Goal: Task Accomplishment & Management: Complete application form

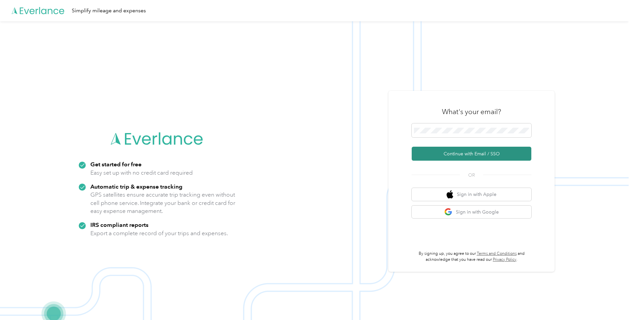
click at [482, 153] on button "Continue with Email / SSO" at bounding box center [472, 154] width 120 height 14
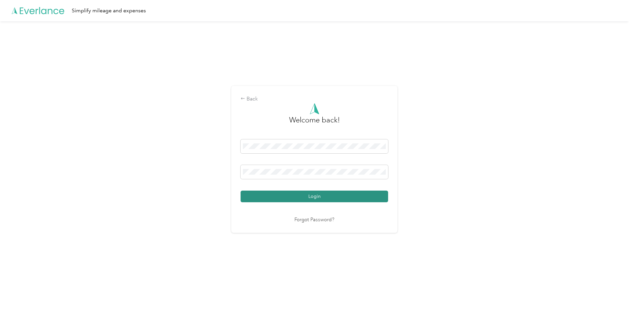
click at [326, 193] on button "Login" at bounding box center [315, 196] width 148 height 12
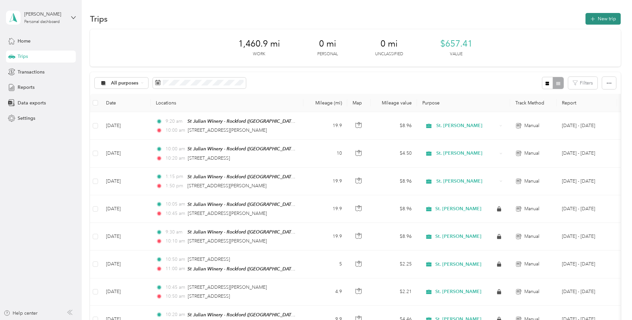
click at [609, 18] on button "New trip" at bounding box center [603, 19] width 35 height 12
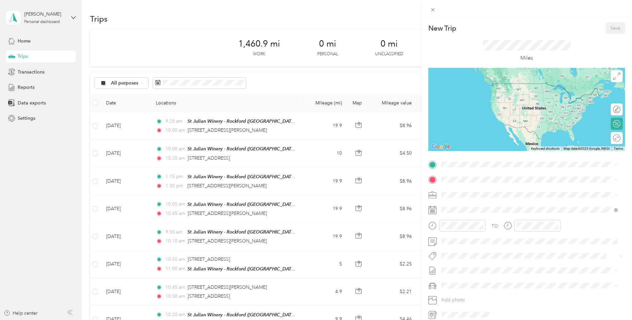
click at [517, 243] on div "TEAM St Julian Winery - Rockford" at bounding box center [510, 238] width 112 height 8
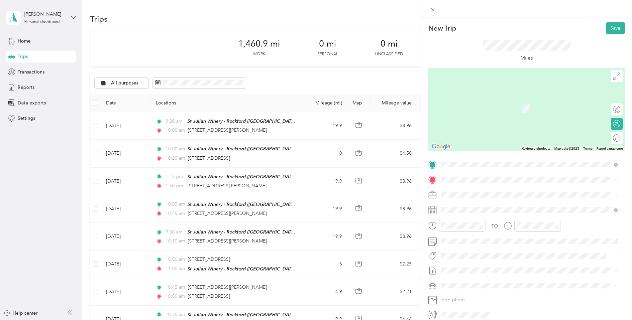
click at [497, 203] on span "[STREET_ADDRESS][PERSON_NAME][US_STATE]" at bounding box center [505, 203] width 103 height 6
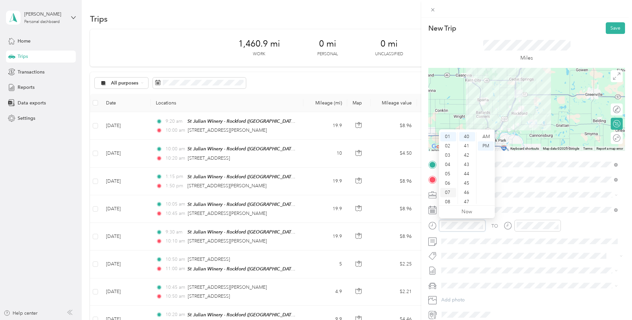
scroll to position [40, 0]
click at [450, 178] on div "09" at bounding box center [448, 180] width 16 height 9
click at [469, 182] on div "05" at bounding box center [467, 182] width 16 height 9
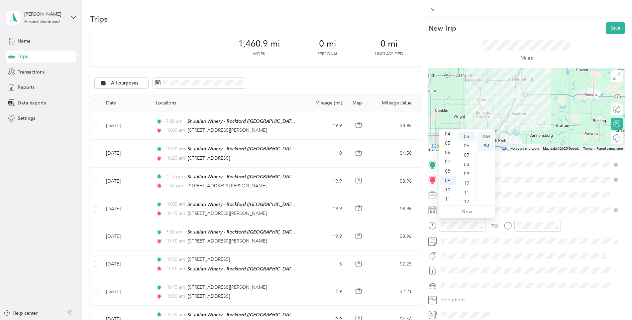
click at [490, 135] on div "AM" at bounding box center [486, 136] width 16 height 9
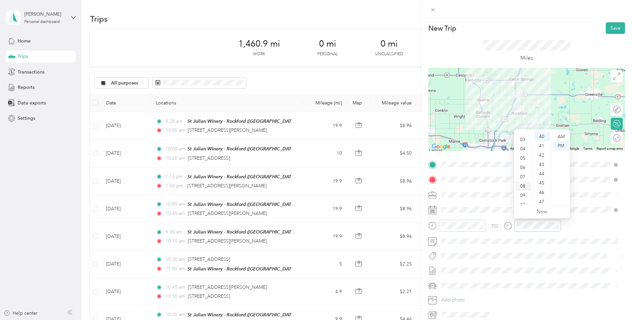
scroll to position [40, 0]
click at [526, 180] on div "09" at bounding box center [523, 180] width 16 height 9
click at [545, 133] on div "40" at bounding box center [542, 136] width 16 height 9
click at [564, 134] on div "AM" at bounding box center [561, 136] width 16 height 9
click at [613, 29] on button "Save" at bounding box center [615, 28] width 19 height 12
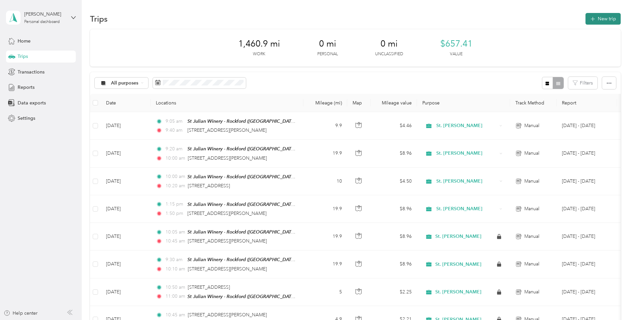
click at [608, 18] on button "New trip" at bounding box center [603, 19] width 35 height 12
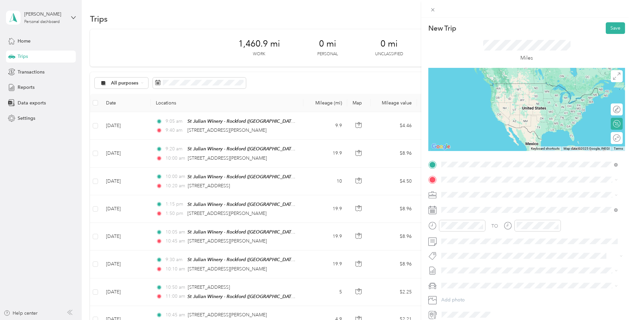
click at [484, 219] on span "[STREET_ADDRESS][PERSON_NAME][US_STATE]" at bounding box center [505, 216] width 103 height 6
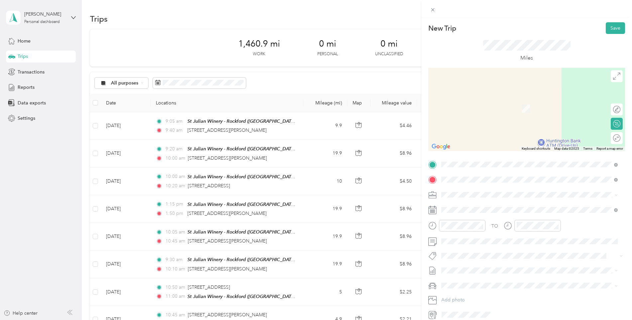
click at [466, 199] on div "[STREET_ADDRESS][US_STATE]" at bounding box center [530, 203] width 172 height 9
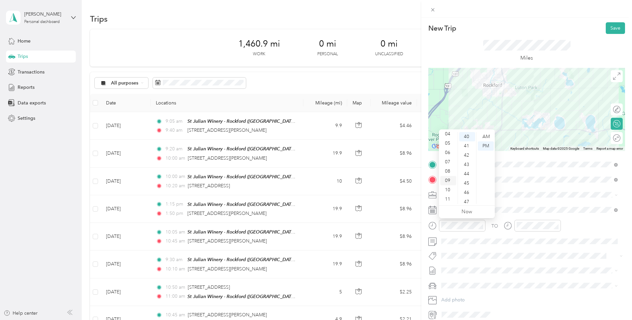
click at [450, 183] on div "09" at bounding box center [448, 180] width 16 height 9
click at [484, 136] on div "AM" at bounding box center [486, 136] width 16 height 9
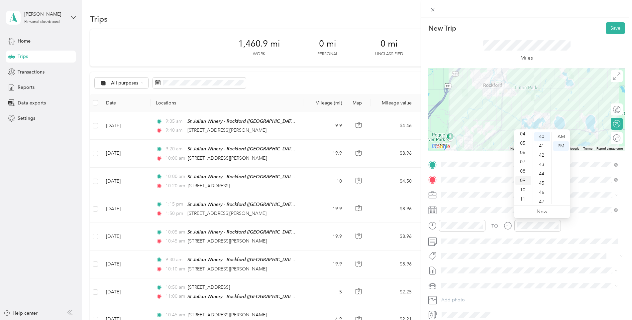
click at [525, 182] on div "09" at bounding box center [523, 180] width 16 height 9
click at [543, 166] on div "50" at bounding box center [542, 163] width 16 height 9
click at [561, 135] on div "AM" at bounding box center [561, 136] width 16 height 9
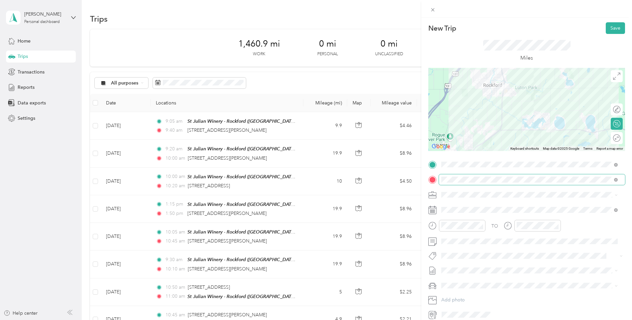
click at [615, 177] on span at bounding box center [616, 179] width 4 height 6
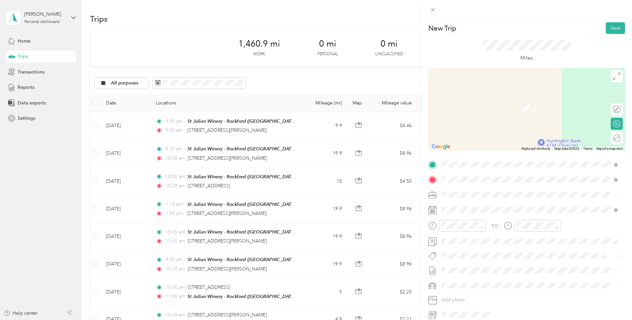
click at [472, 206] on span "[GEOGRAPHIC_DATA][US_STATE], [GEOGRAPHIC_DATA]" at bounding box center [515, 203] width 123 height 6
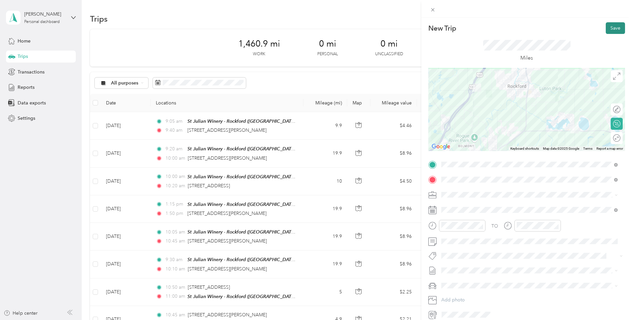
click at [612, 26] on button "Save" at bounding box center [615, 28] width 19 height 12
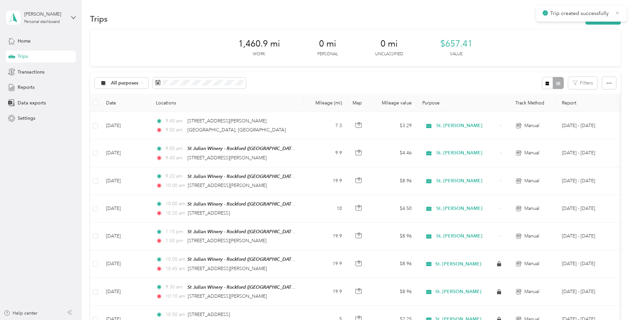
click at [618, 13] on icon at bounding box center [617, 12] width 3 height 3
click at [608, 20] on button "New trip" at bounding box center [603, 19] width 35 height 12
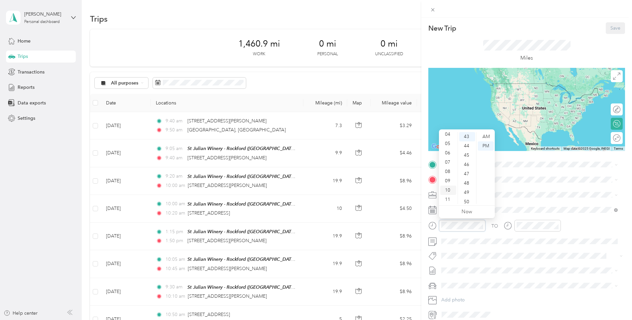
scroll to position [40, 0]
click at [451, 188] on div "10" at bounding box center [448, 189] width 16 height 9
click at [470, 161] on ul "00 01 02 03 04 05 06 07 08 09 10 11 12 13 14 15 16 17 18 19 20 21 22 23 24 25 2…" at bounding box center [467, 168] width 19 height 72
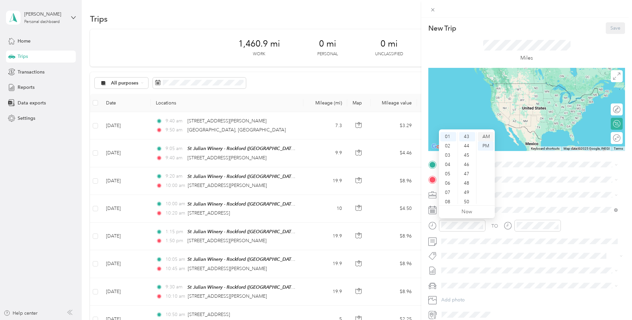
click at [486, 132] on div "AM" at bounding box center [486, 136] width 16 height 9
click at [447, 191] on div "10" at bounding box center [448, 189] width 16 height 9
click at [470, 173] on div "15" at bounding box center [467, 174] width 16 height 9
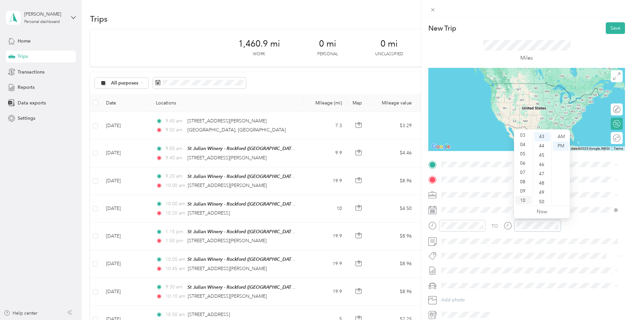
scroll to position [40, 0]
click at [524, 188] on div "10" at bounding box center [523, 189] width 16 height 9
click at [542, 136] on div "25" at bounding box center [542, 135] width 16 height 9
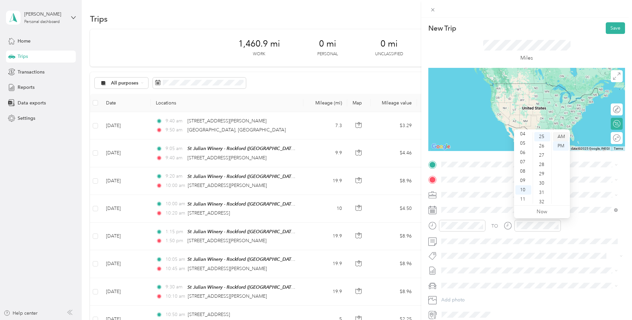
click at [560, 136] on div "AM" at bounding box center [561, 136] width 16 height 9
click at [475, 190] on span "[GEOGRAPHIC_DATA][US_STATE], [GEOGRAPHIC_DATA]" at bounding box center [515, 188] width 123 height 6
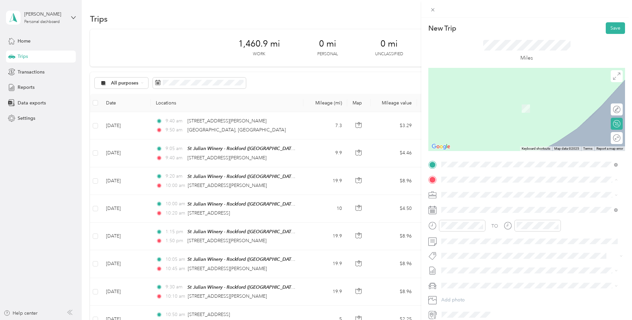
click at [492, 265] on span "St Julian Winery, [STREET_ADDRESS][US_STATE]" at bounding box center [505, 262] width 102 height 6
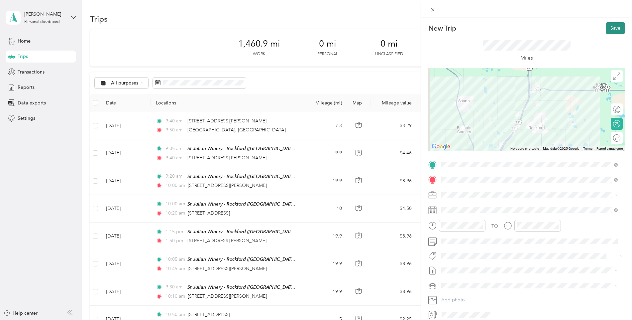
click at [610, 28] on button "Save" at bounding box center [615, 28] width 19 height 12
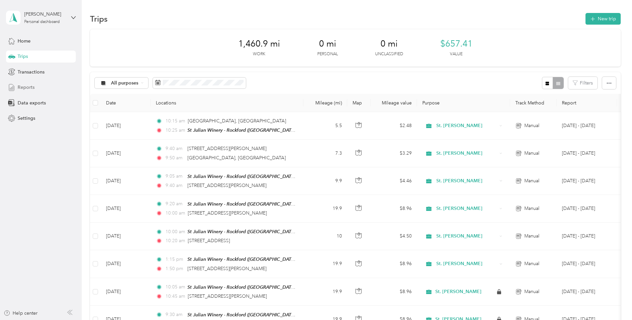
click at [31, 87] on span "Reports" at bounding box center [26, 87] width 17 height 7
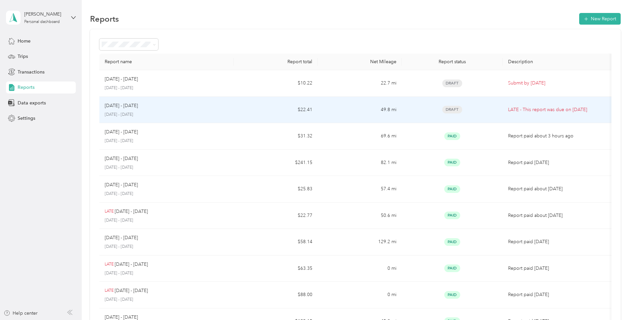
click at [512, 106] on p "LATE - This report was due on [DATE]" at bounding box center [558, 109] width 101 height 7
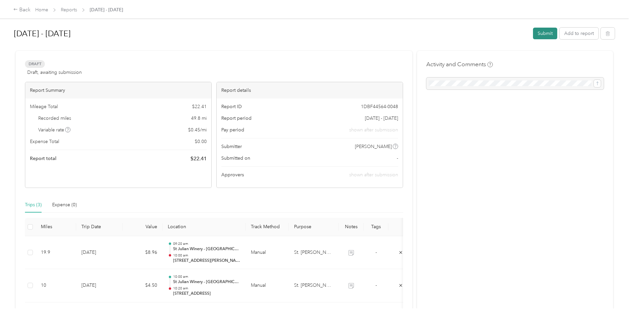
click at [540, 36] on button "Submit" at bounding box center [545, 34] width 24 height 12
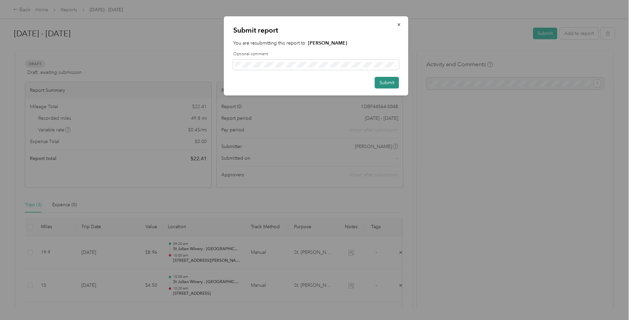
click at [385, 82] on button "Submit" at bounding box center [387, 83] width 24 height 12
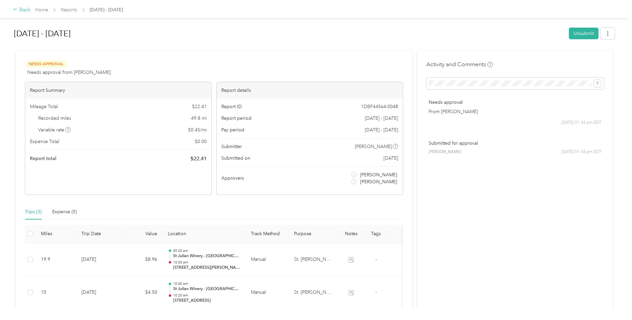
click at [22, 10] on div "Back" at bounding box center [21, 10] width 17 height 8
